Goal: Go to known website: Go to known website

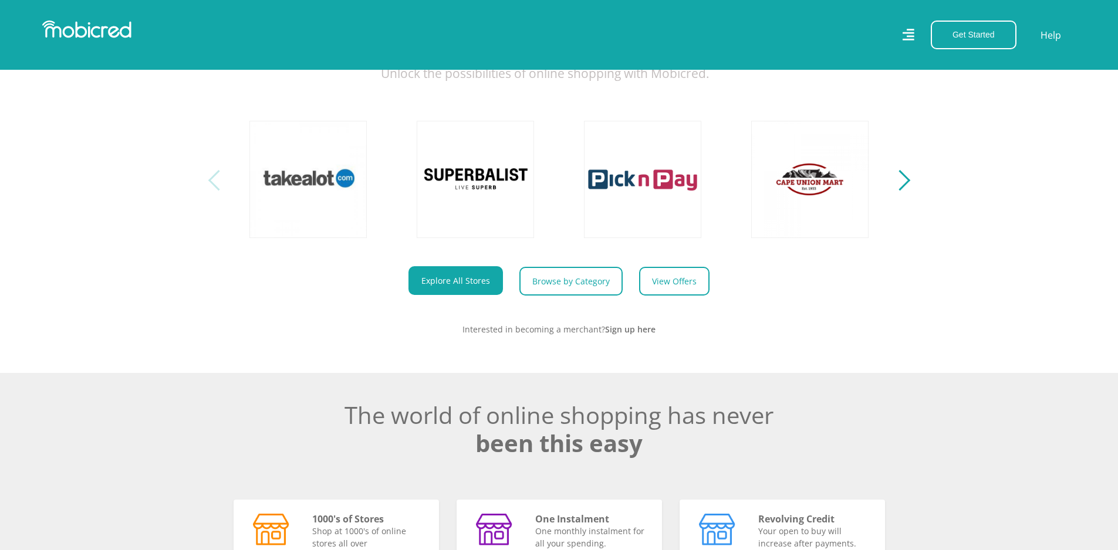
scroll to position [393, 0]
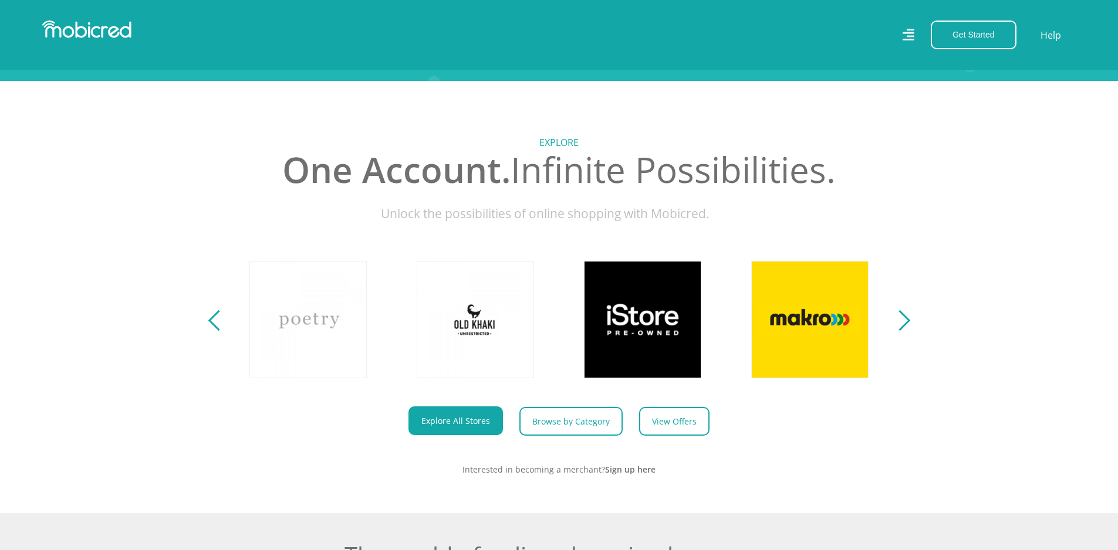
click at [906, 331] on div "Next" at bounding box center [899, 320] width 21 height 21
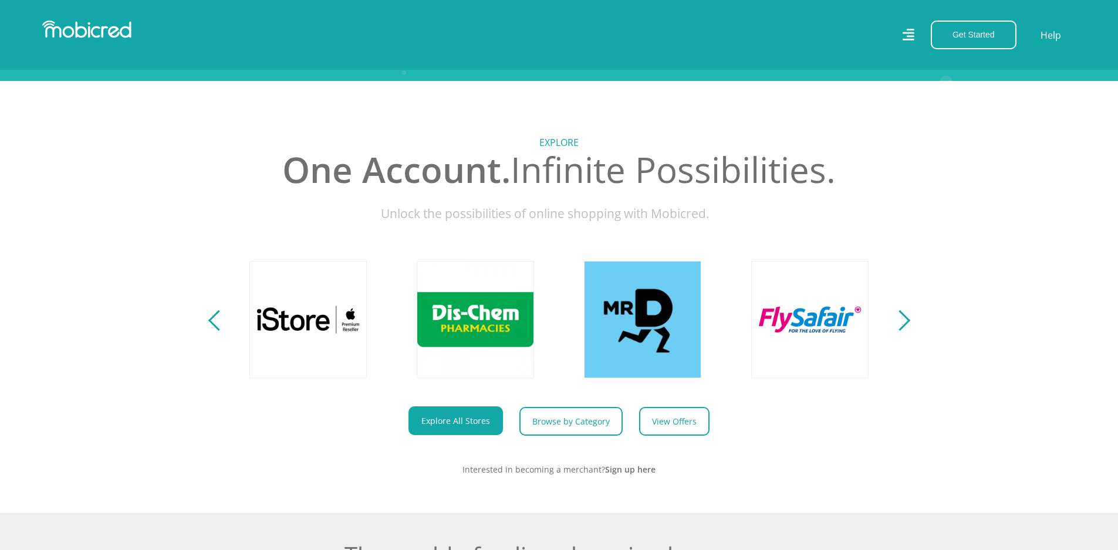
click at [906, 331] on div "Next" at bounding box center [899, 320] width 21 height 21
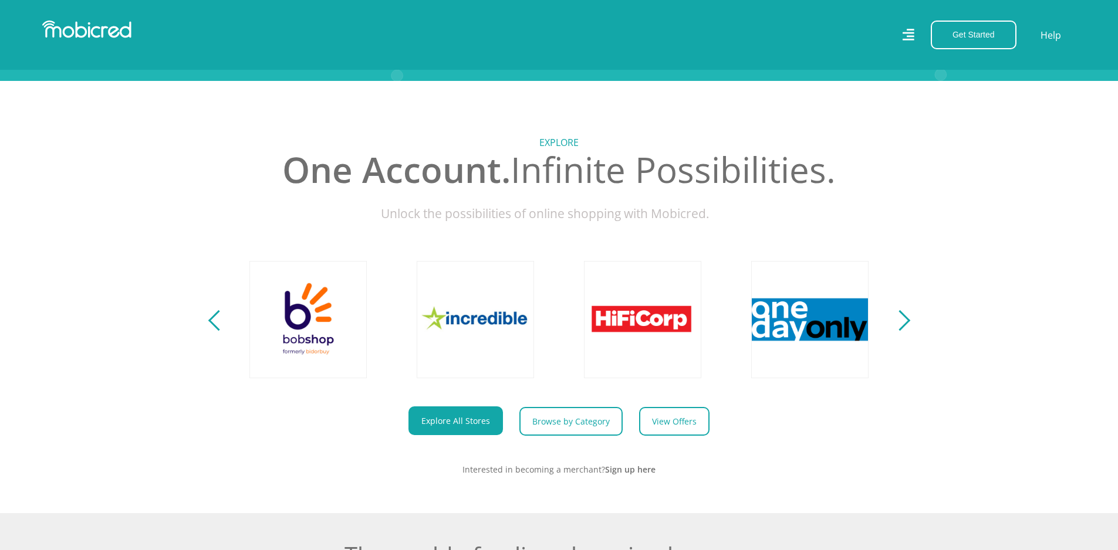
click at [906, 331] on div "Next" at bounding box center [899, 320] width 21 height 21
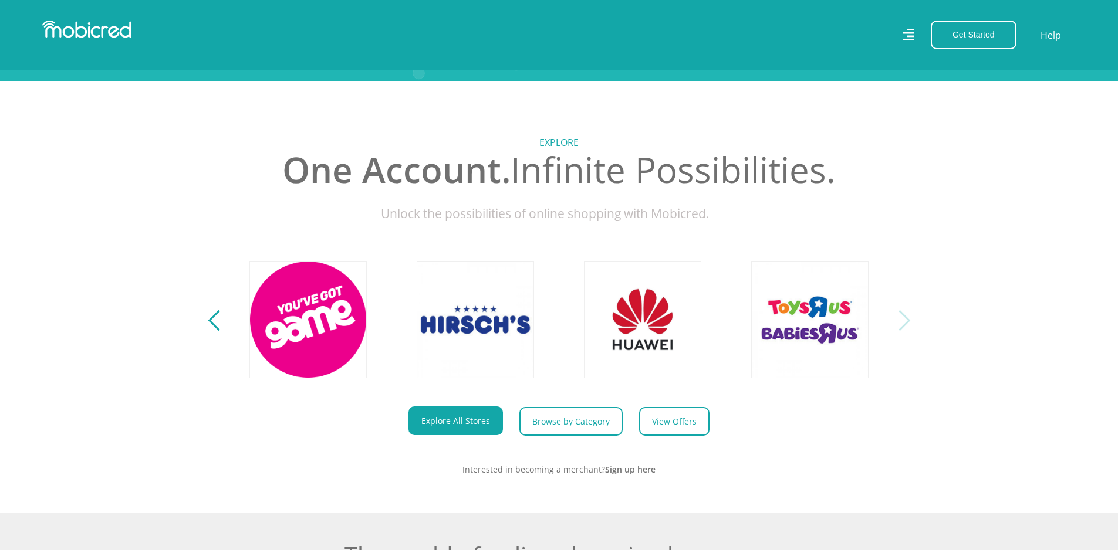
click at [906, 331] on div "Next" at bounding box center [899, 320] width 21 height 21
click at [905, 331] on div "Next" at bounding box center [899, 320] width 21 height 21
click at [210, 342] on section "Explore One Account. Infinite Possibilities. Unlock the possibilities of online…" at bounding box center [559, 297] width 1118 height 432
click at [212, 331] on div "Previous" at bounding box center [218, 320] width 21 height 21
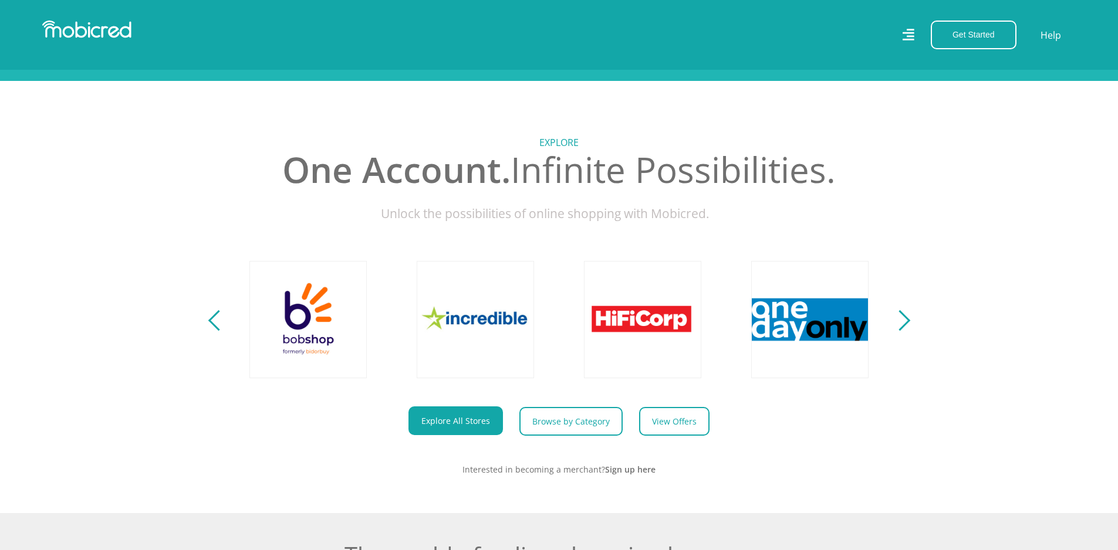
click at [212, 331] on div "Previous" at bounding box center [218, 320] width 21 height 21
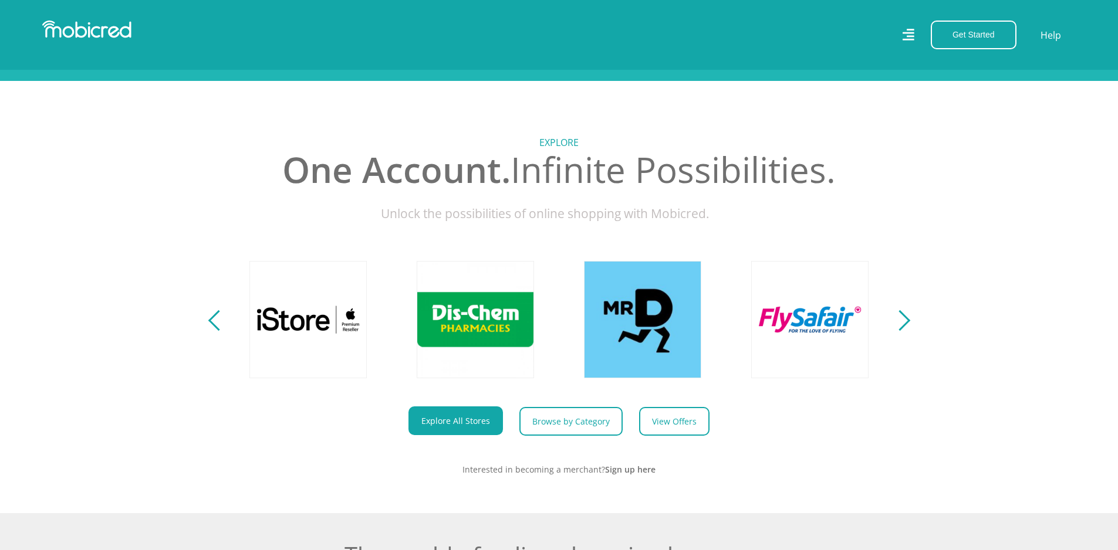
click at [212, 331] on div "Previous" at bounding box center [218, 320] width 21 height 21
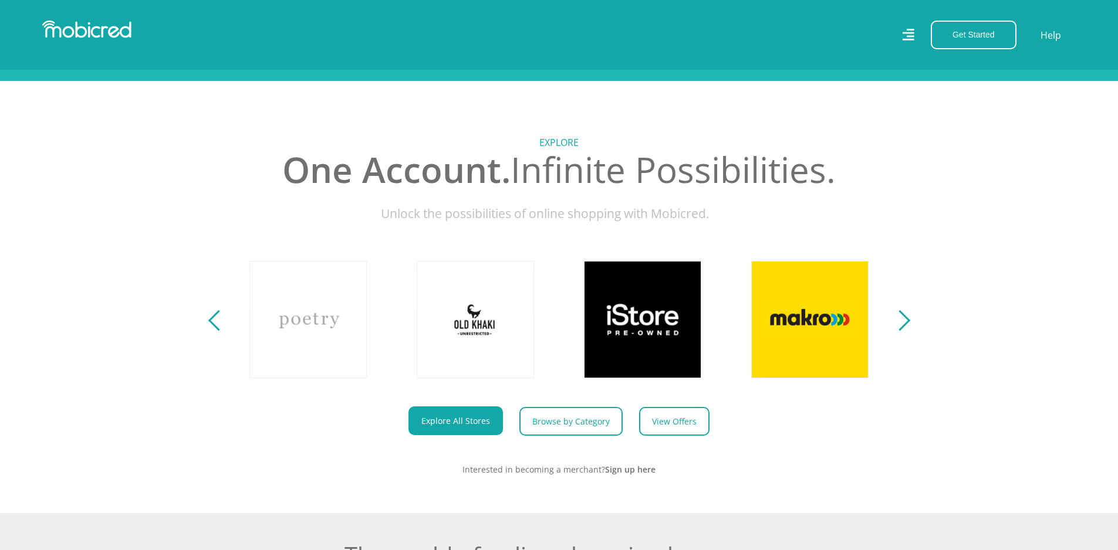
click at [212, 331] on div "Previous" at bounding box center [218, 320] width 21 height 21
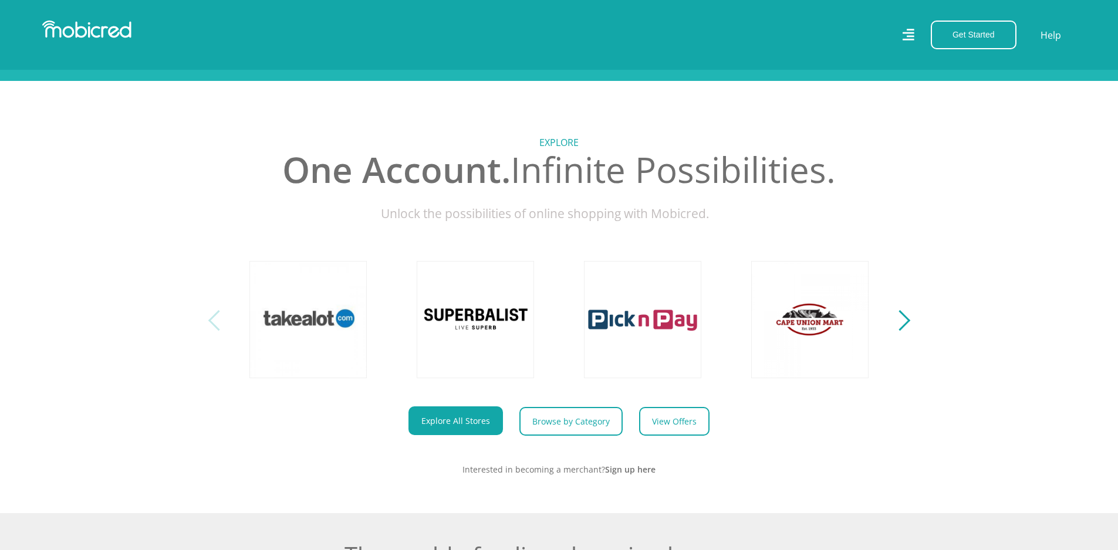
click at [212, 331] on div "Previous" at bounding box center [218, 320] width 21 height 21
click at [289, 341] on link at bounding box center [308, 320] width 138 height 138
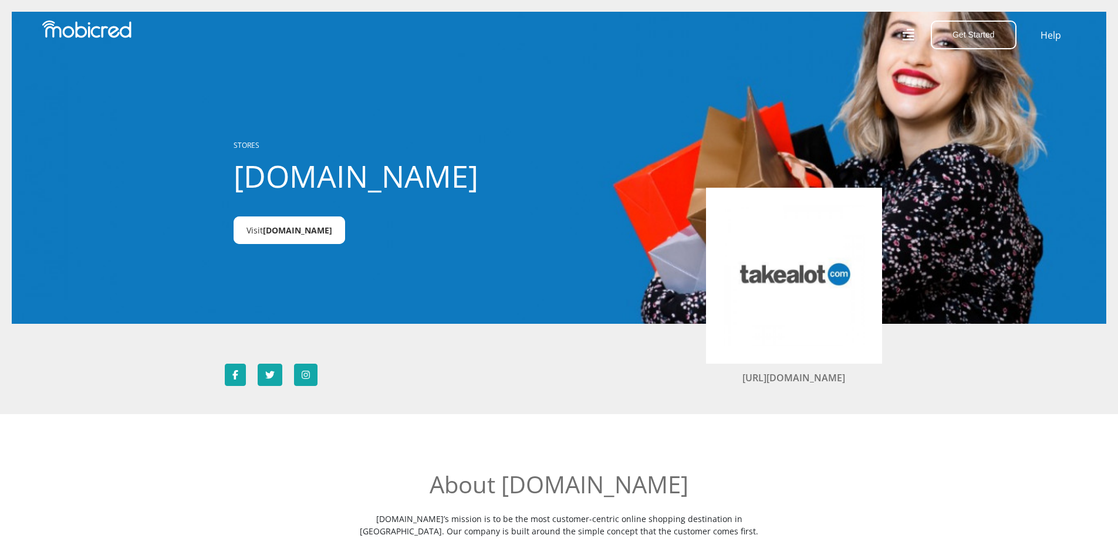
click at [300, 223] on link "Visit [DOMAIN_NAME]" at bounding box center [289, 230] width 111 height 28
